Goal: Navigation & Orientation: Go to known website

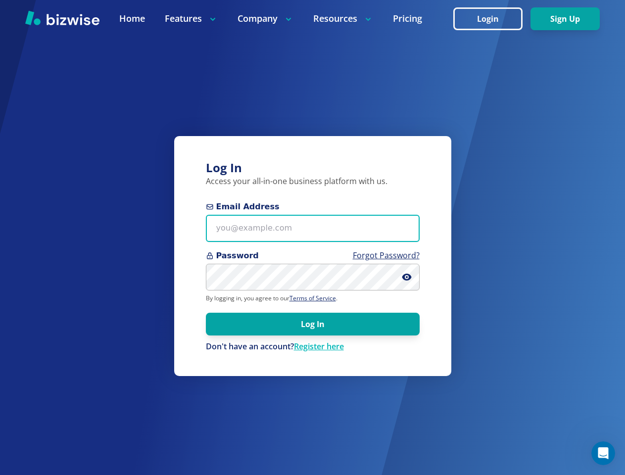
click at [312, 237] on input "Email Address" at bounding box center [313, 228] width 214 height 27
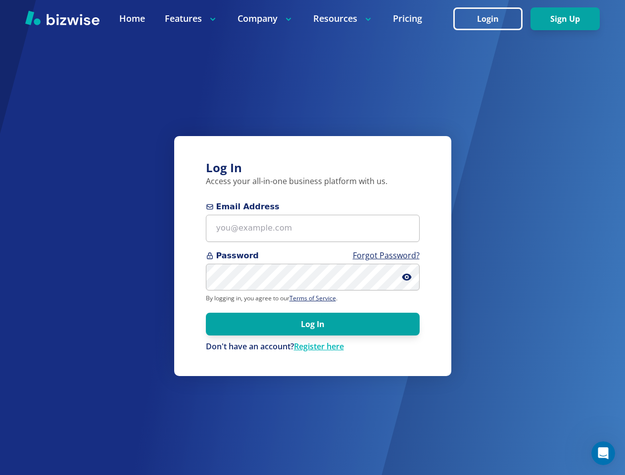
click at [407, 277] on icon at bounding box center [407, 277] width 2 height 2
click at [603, 453] on icon "Open Intercom Messenger" at bounding box center [603, 453] width 16 height 16
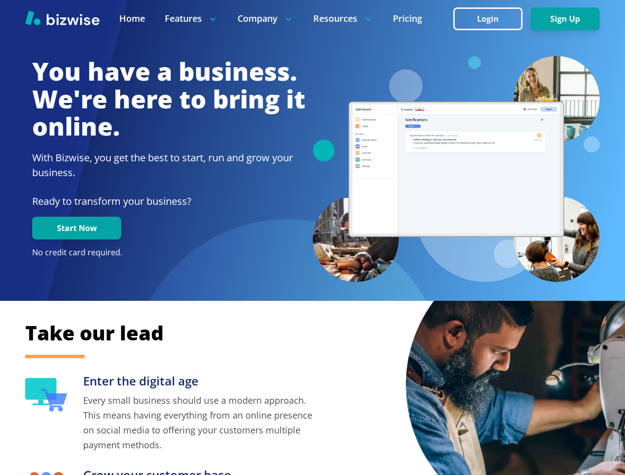
click at [313, 237] on div at bounding box center [456, 169] width 287 height 227
click at [515, 360] on img at bounding box center [546, 385] width 281 height 281
